Goal: Answer question/provide support

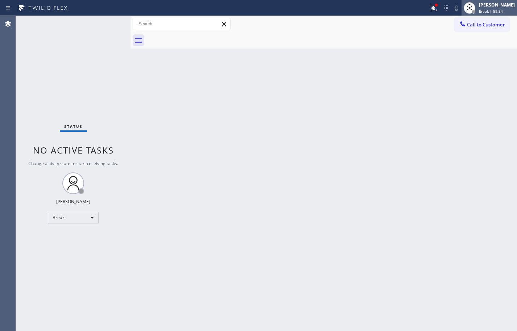
click at [507, 8] on div "[PERSON_NAME]" at bounding box center [497, 5] width 36 height 6
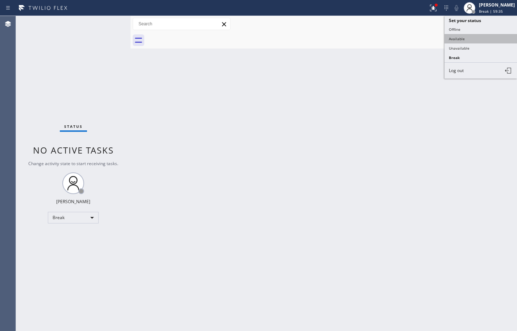
click at [483, 39] on button "Available" at bounding box center [480, 38] width 72 height 9
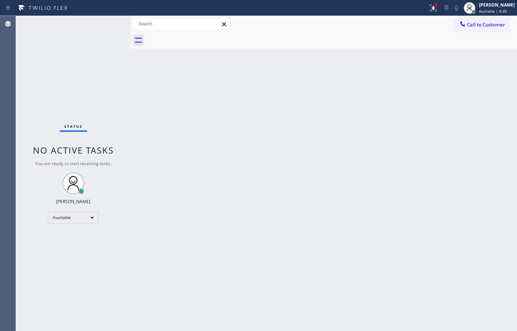
drag, startPoint x: 484, startPoint y: 207, endPoint x: 489, endPoint y: 200, distance: 8.8
click at [485, 207] on div "Back to Dashboard Change Sender ID Customers Technicians Select a contact Outbo…" at bounding box center [323, 173] width 386 height 315
drag, startPoint x: 413, startPoint y: 151, endPoint x: 433, endPoint y: 137, distance: 23.9
click at [414, 151] on div "Back to Dashboard Change Sender ID Customers Technicians Select a contact Outbo…" at bounding box center [323, 173] width 386 height 315
click at [281, 116] on div "Back to Dashboard Change Sender ID Customers Technicians Select a contact Outbo…" at bounding box center [323, 173] width 386 height 315
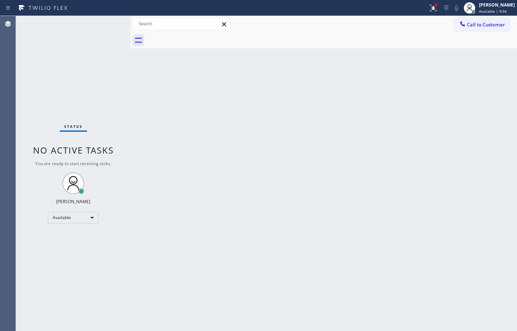
click at [281, 116] on div "Back to Dashboard Change Sender ID Customers Technicians Select a contact Outbo…" at bounding box center [323, 173] width 386 height 315
click at [489, 99] on div "Back to Dashboard Change Sender ID Customers Technicians Select a contact Outbo…" at bounding box center [323, 173] width 386 height 315
click at [337, 112] on div "Back to Dashboard Change Sender ID Customers Technicians Select a contact Outbo…" at bounding box center [323, 173] width 386 height 315
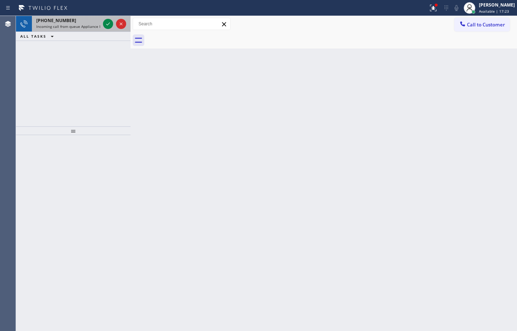
click at [62, 21] on span "[PHONE_NUMBER]" at bounding box center [56, 20] width 40 height 6
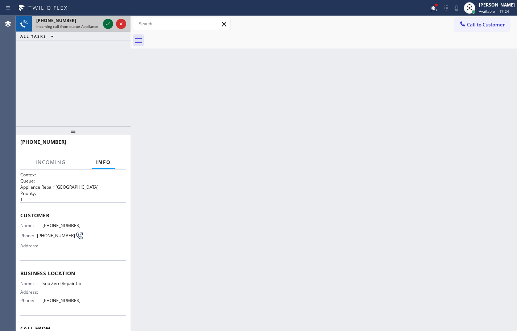
click at [111, 24] on icon at bounding box center [108, 24] width 9 height 9
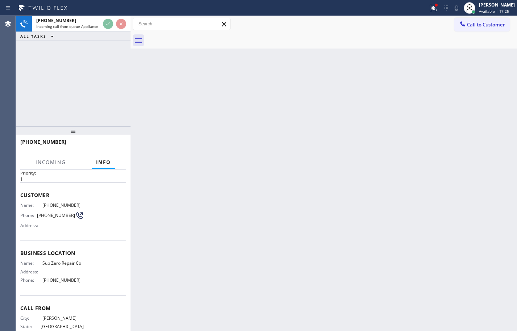
scroll to position [41, 0]
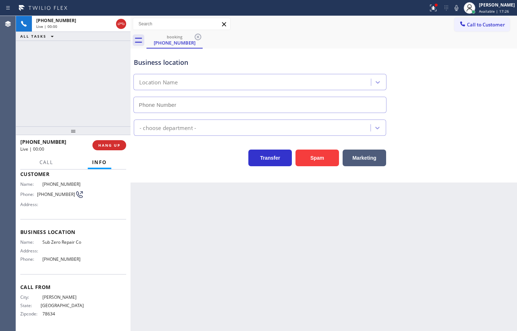
type input "[PHONE_NUMBER]"
click at [320, 157] on button "Spam" at bounding box center [316, 158] width 43 height 17
